Goal: Task Accomplishment & Management: Manage account settings

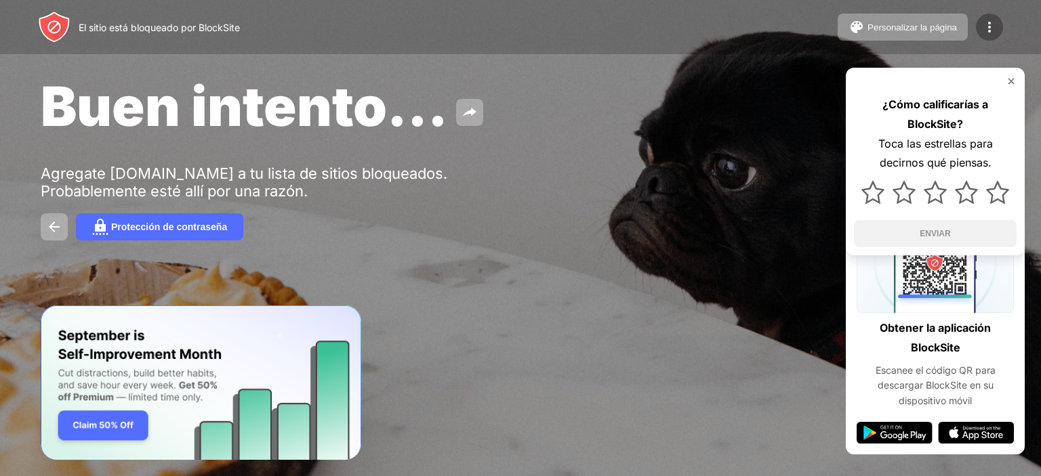
click at [997, 29] on img at bounding box center [989, 27] width 16 height 16
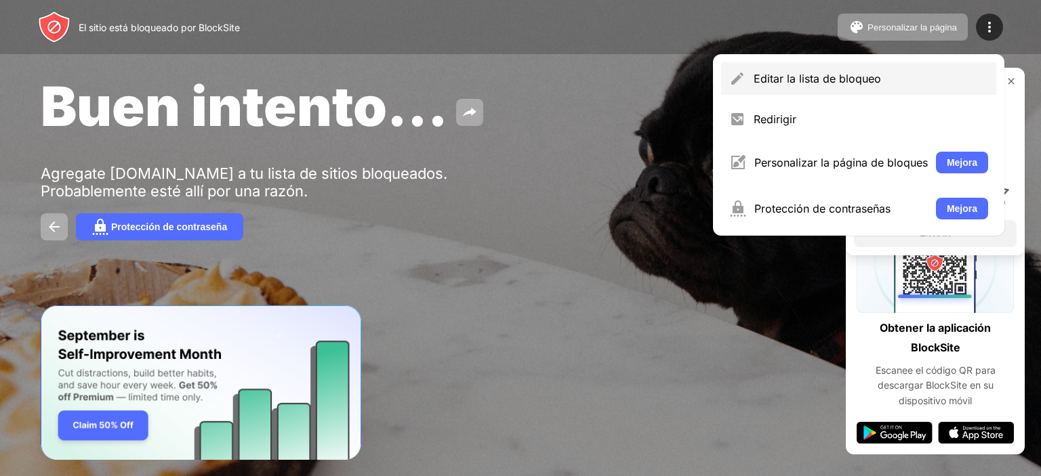
click at [794, 77] on font "Editar la lista de bloqueo" at bounding box center [816, 79] width 127 height 14
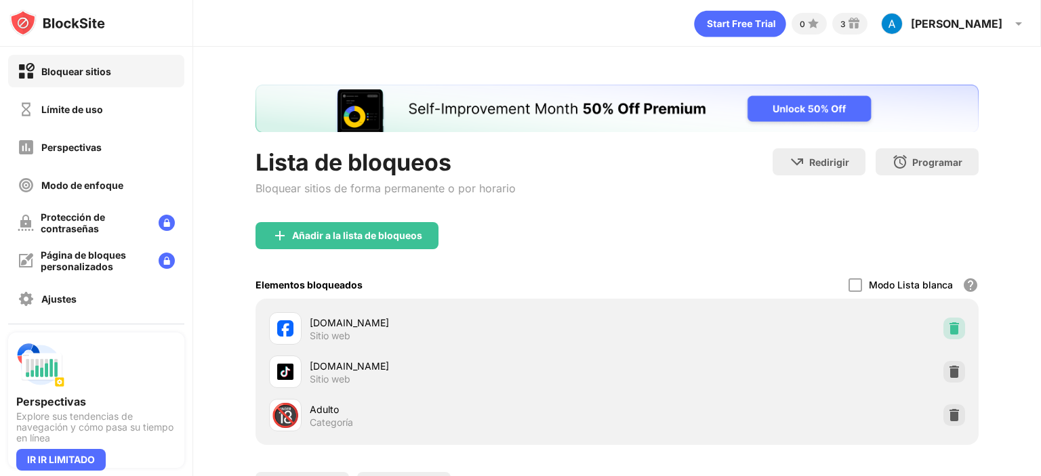
click at [947, 331] on img at bounding box center [954, 329] width 14 height 14
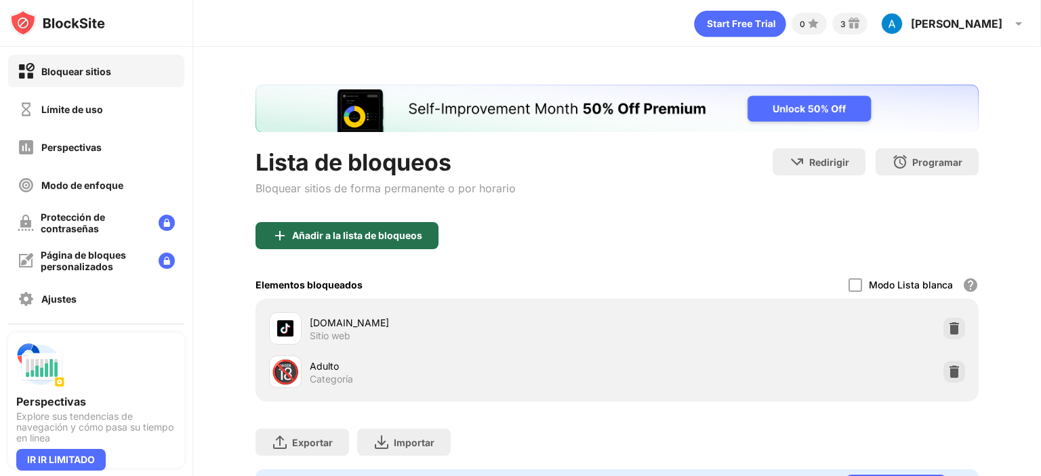
click at [322, 236] on font "Añadir a la lista de bloqueos" at bounding box center [357, 236] width 130 height 12
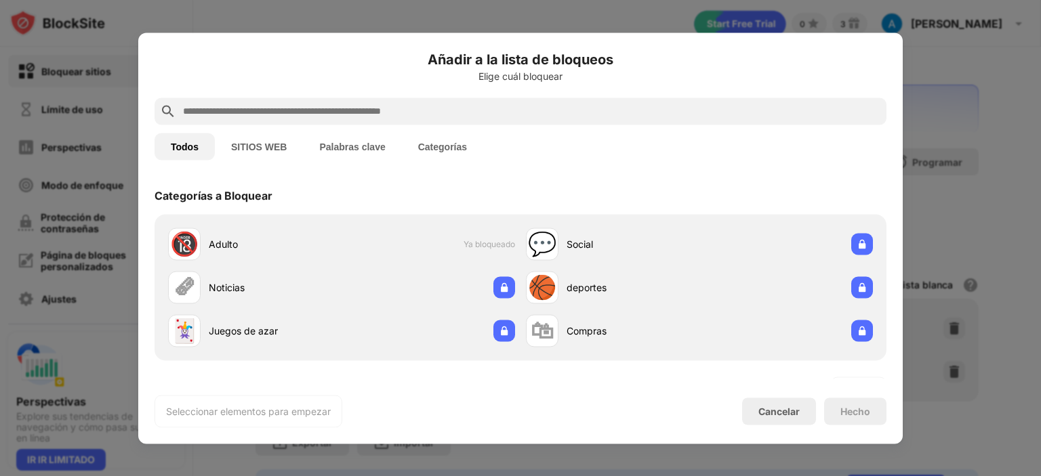
click at [316, 103] on input "text" at bounding box center [531, 111] width 699 height 16
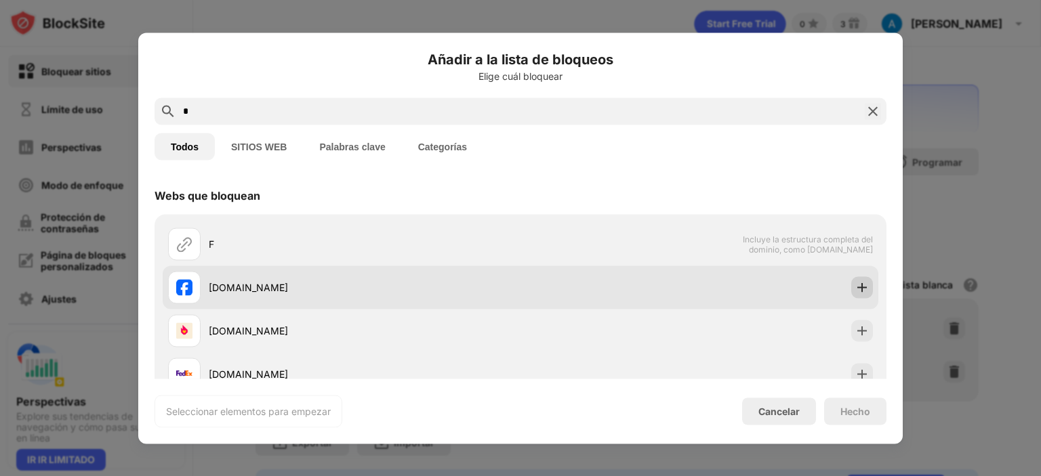
type input "*"
click at [855, 287] on img at bounding box center [862, 287] width 14 height 14
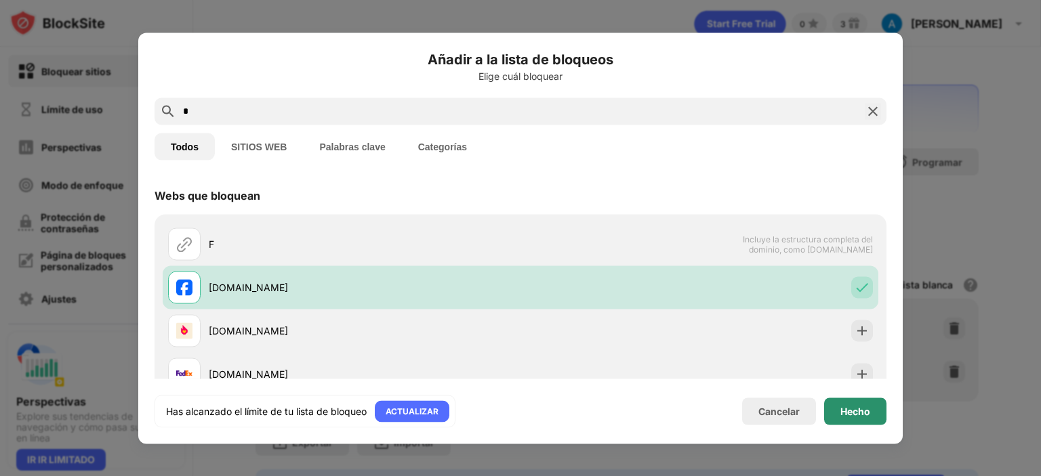
click at [861, 417] on div "Hecho" at bounding box center [855, 411] width 62 height 27
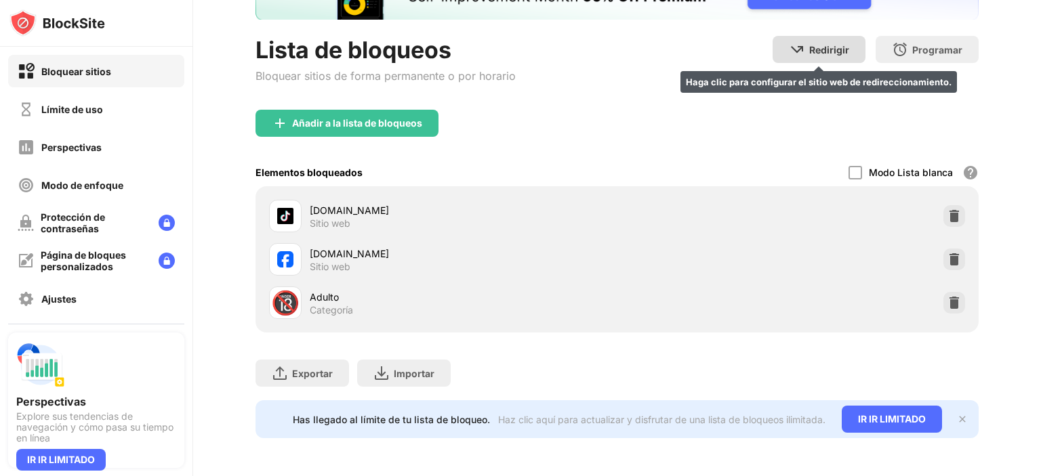
click at [828, 44] on font "Redirigir" at bounding box center [829, 50] width 40 height 12
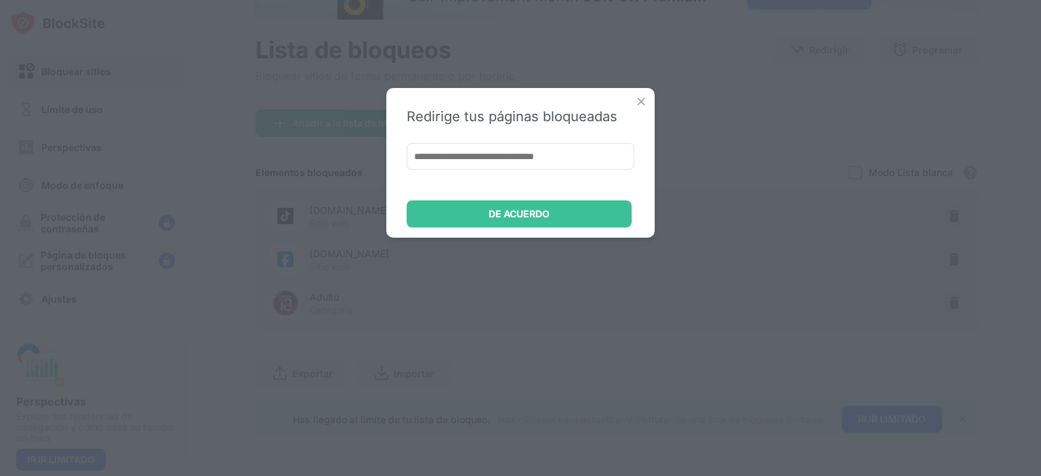
click at [640, 100] on img at bounding box center [641, 102] width 14 height 14
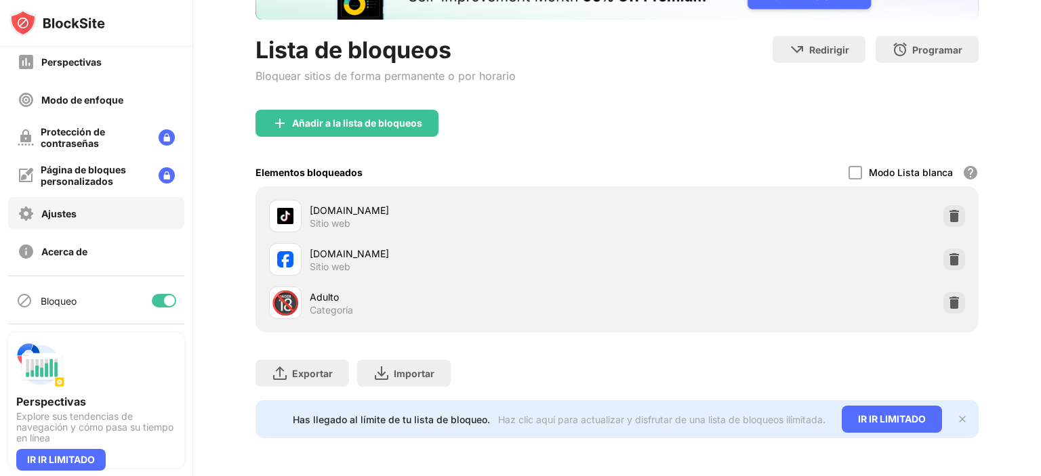
scroll to position [86, 0]
click at [78, 213] on div "Ajustes" at bounding box center [96, 212] width 176 height 33
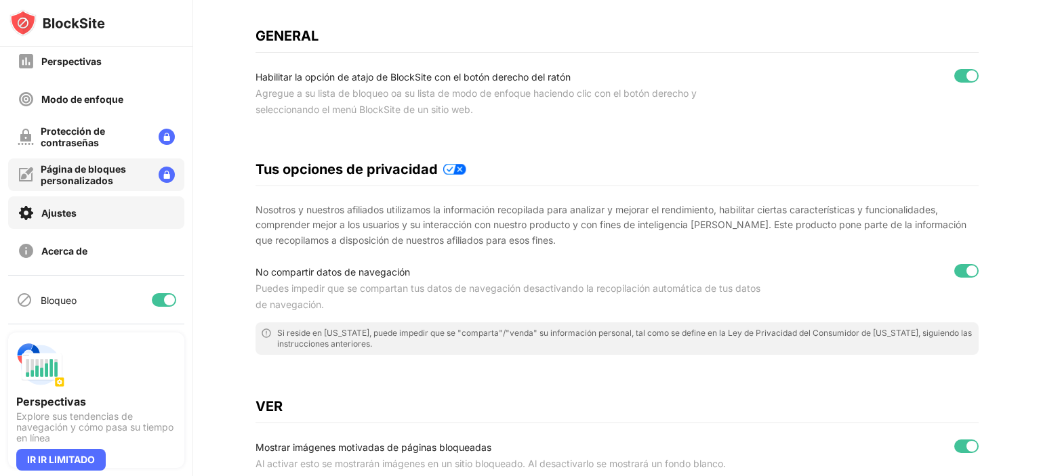
click at [117, 187] on div "Página de bloques personalizados" at bounding box center [96, 175] width 176 height 33
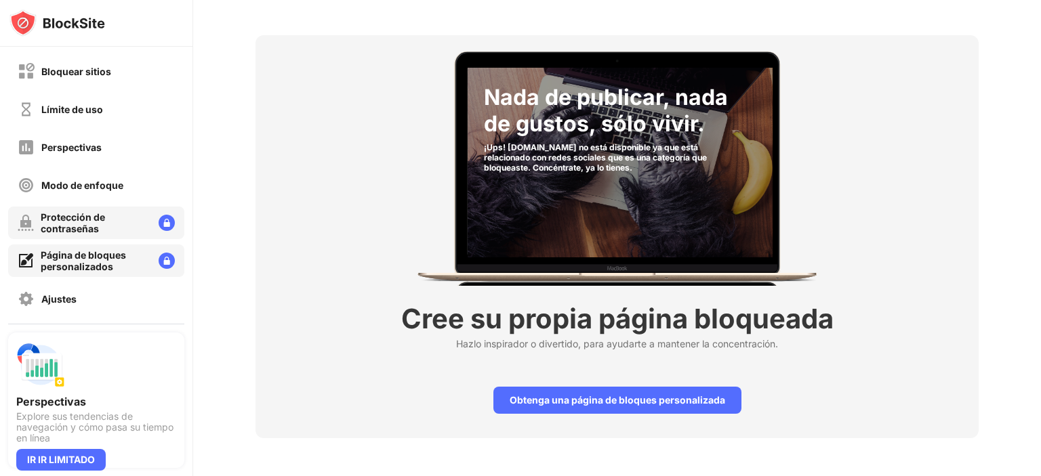
click at [84, 213] on font "Protección de contraseñas" at bounding box center [73, 222] width 64 height 23
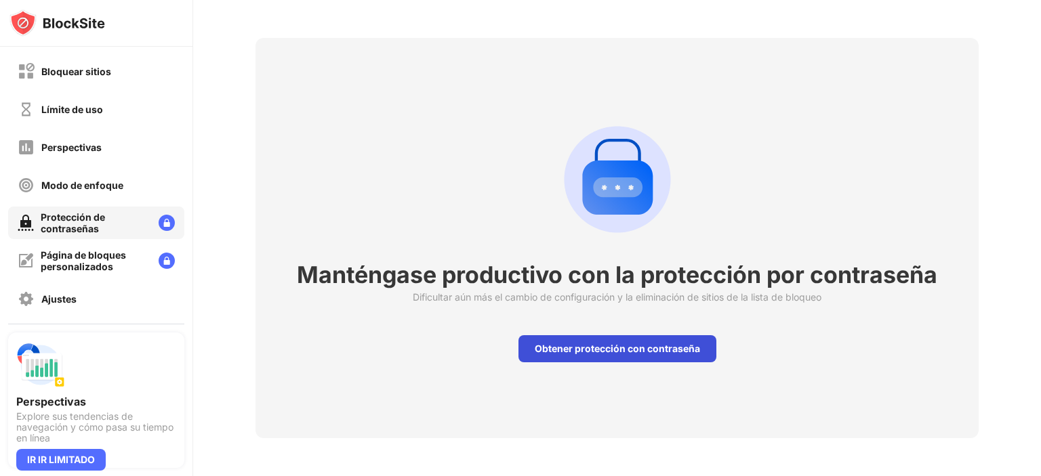
click at [602, 343] on font "Obtener protección con contraseña" at bounding box center [617, 349] width 165 height 12
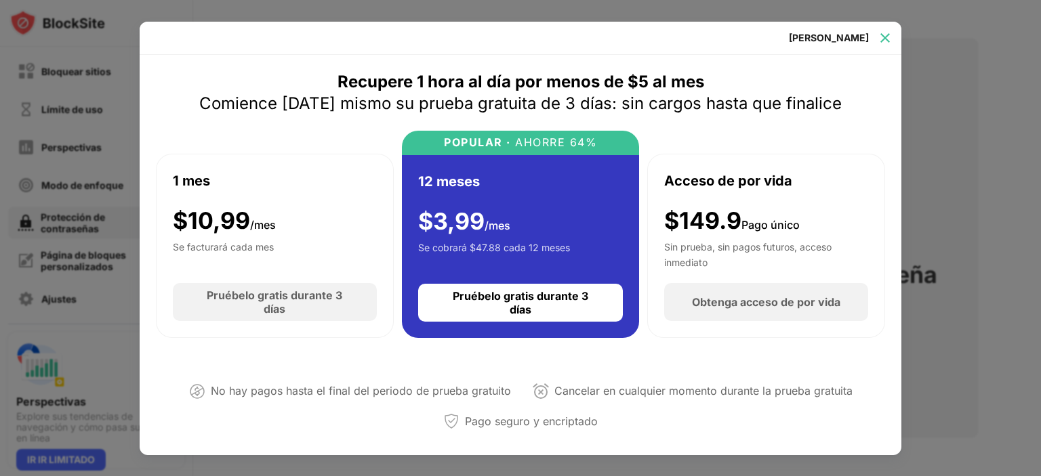
click at [883, 37] on img at bounding box center [885, 38] width 14 height 14
